Goal: Task Accomplishment & Management: Use online tool/utility

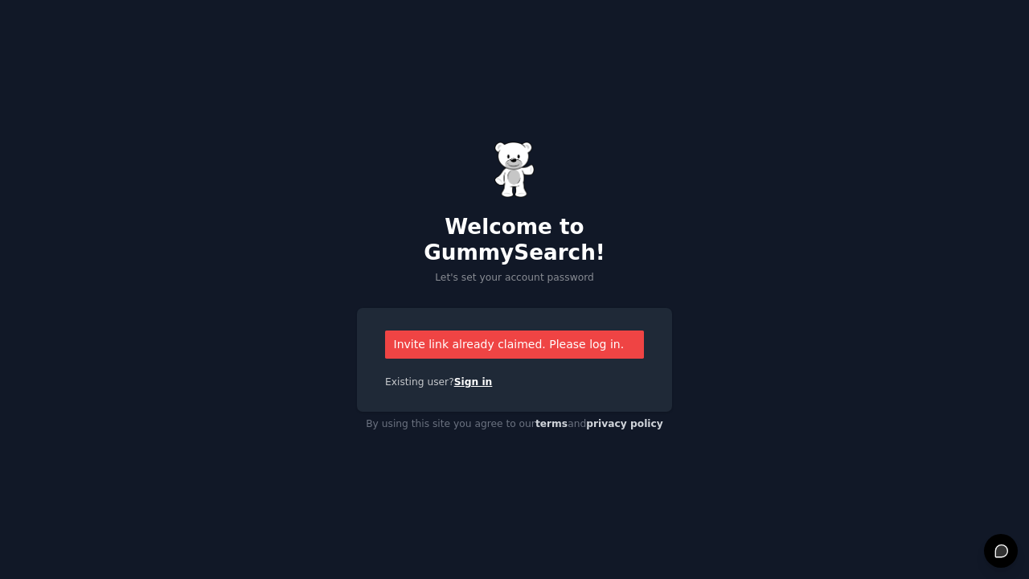
click at [462, 376] on link "Sign in" at bounding box center [473, 381] width 39 height 11
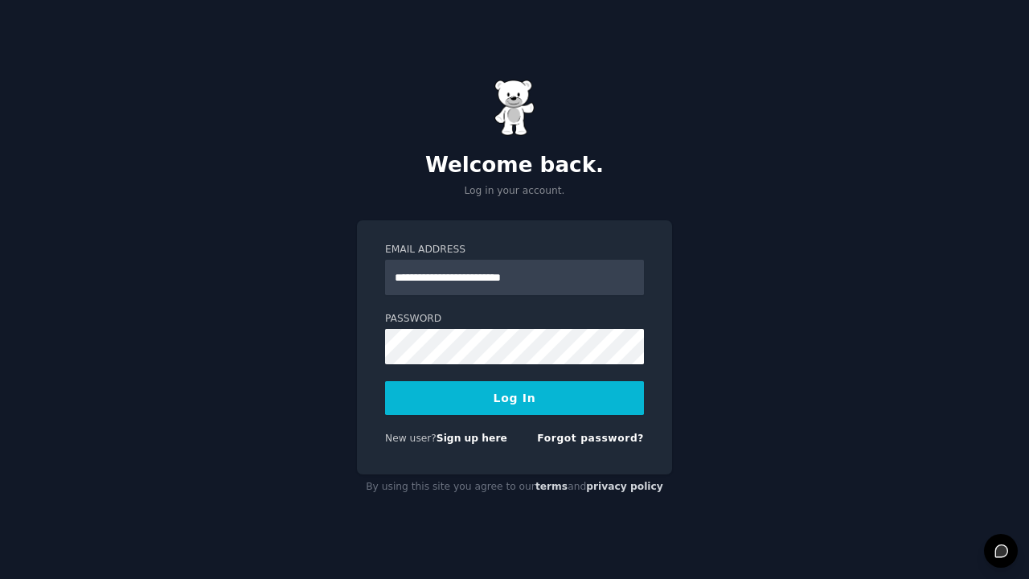
type input "**********"
click at [515, 398] on button "Log In" at bounding box center [514, 398] width 259 height 34
